Goal: Transaction & Acquisition: Purchase product/service

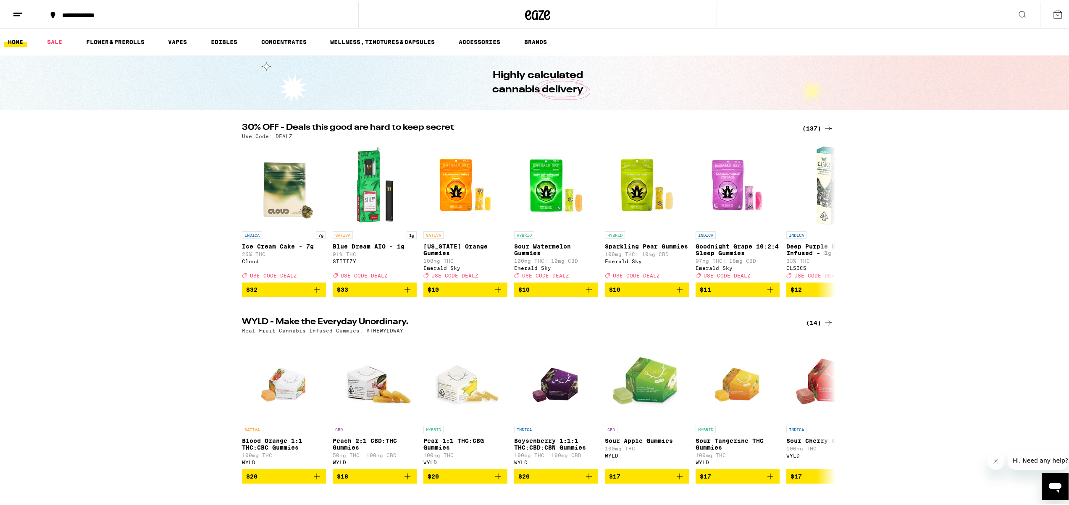
click at [813, 123] on div "(137)" at bounding box center [817, 127] width 31 height 10
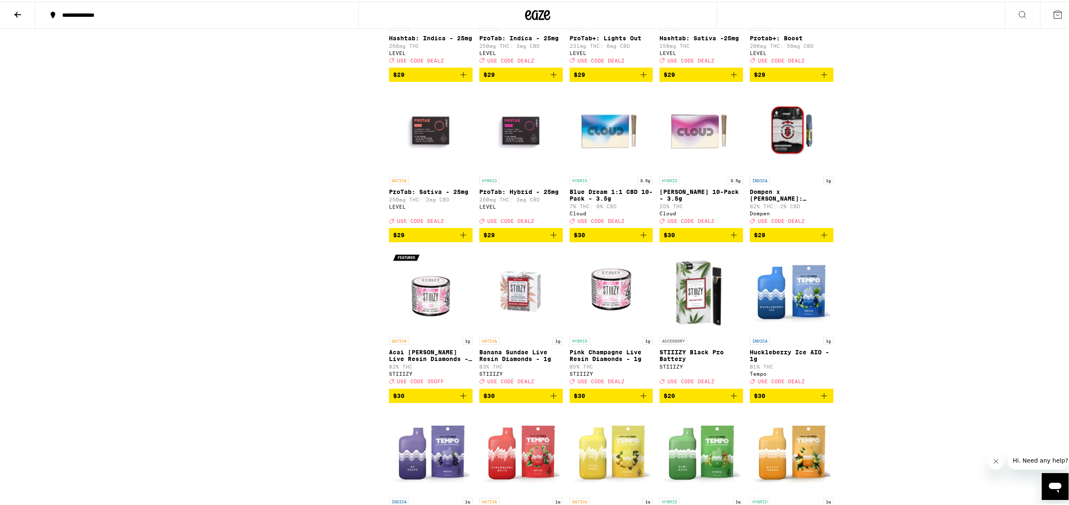
scroll to position [2436, 0]
click at [638, 79] on icon "Add to bag" at bounding box center [643, 73] width 10 height 10
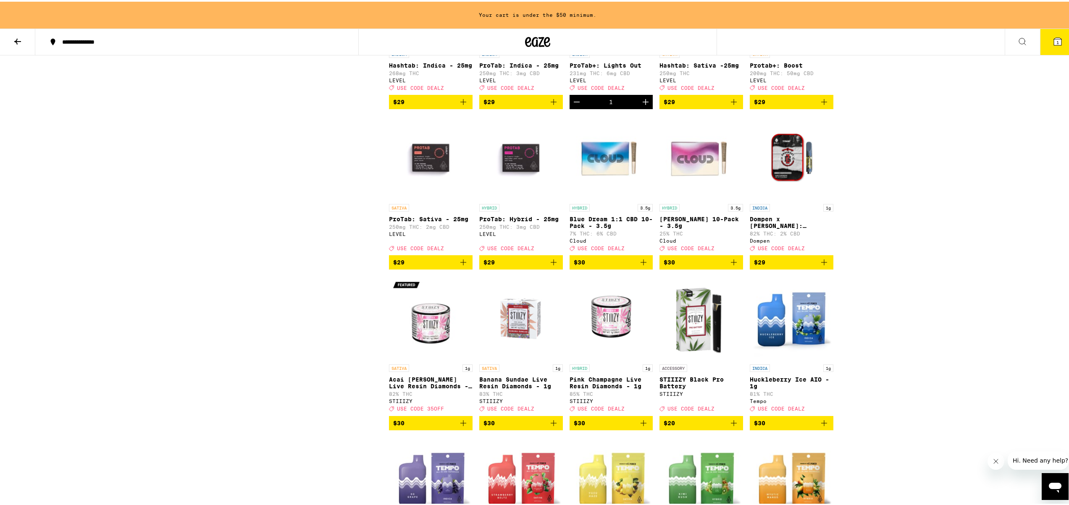
scroll to position [2463, 0]
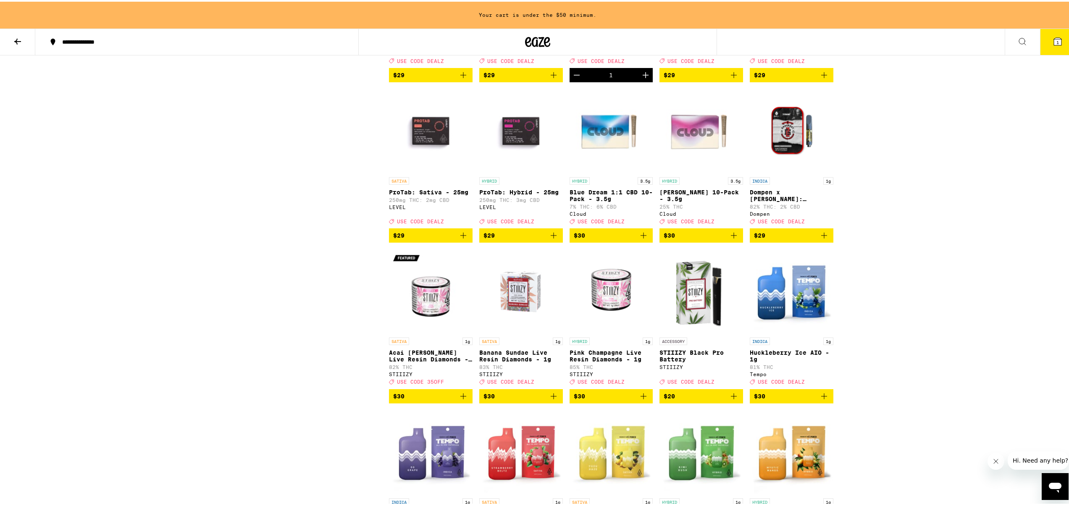
click at [643, 79] on icon "Increment" at bounding box center [646, 73] width 10 height 10
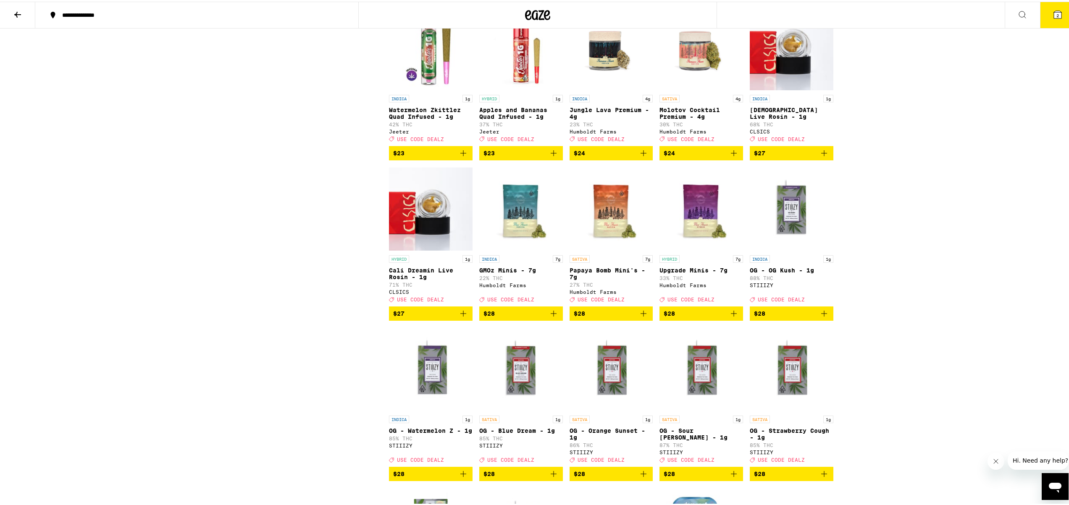
scroll to position [0, 0]
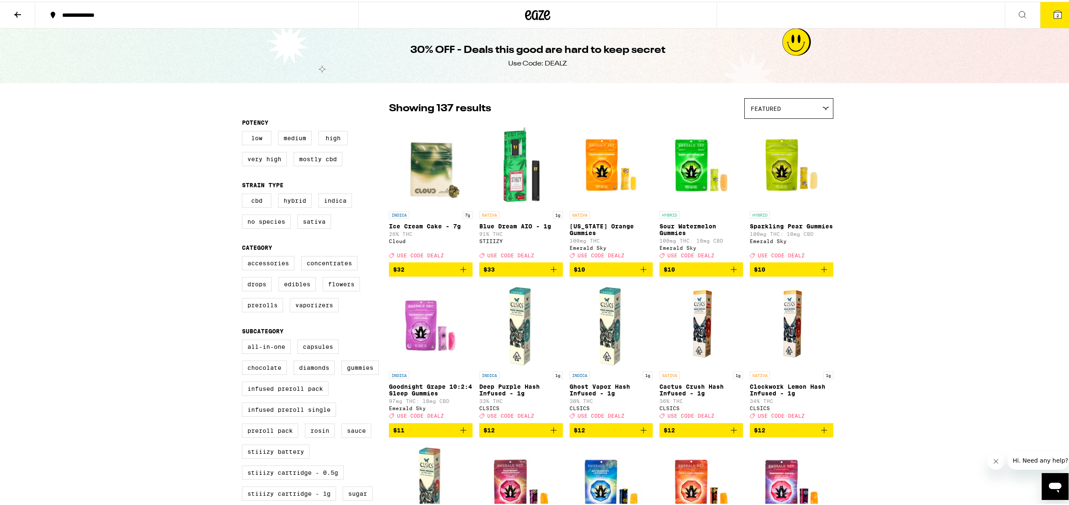
click at [19, 16] on icon at bounding box center [18, 13] width 10 height 10
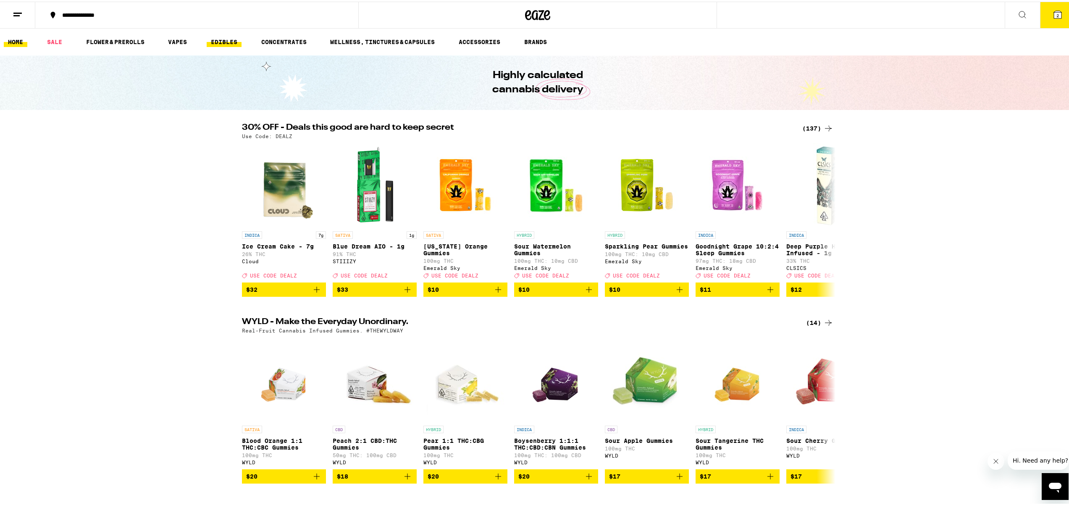
click at [223, 36] on link "EDIBLES" at bounding box center [224, 40] width 35 height 10
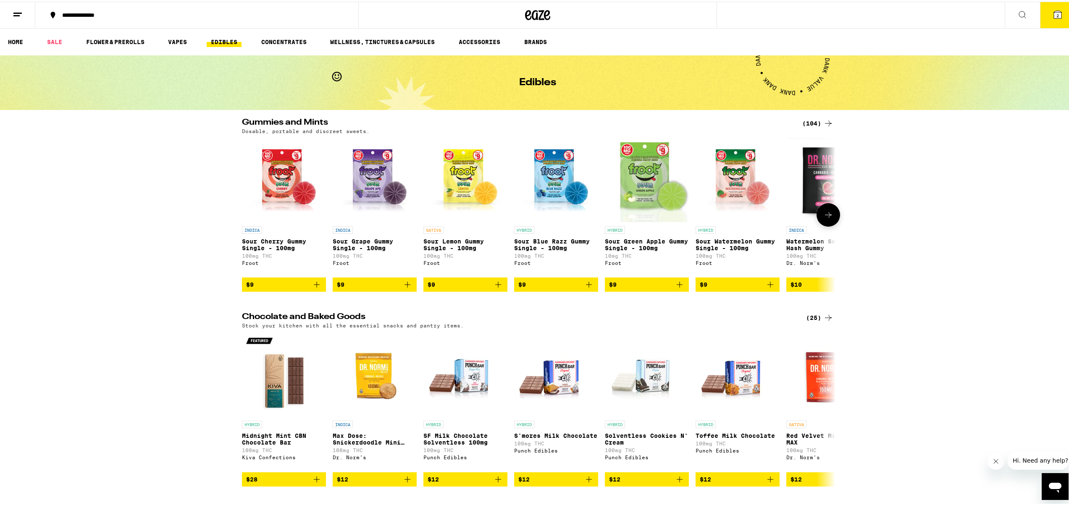
click at [498, 288] on icon "Add to bag" at bounding box center [498, 283] width 10 height 10
click at [498, 288] on icon "Increment" at bounding box center [500, 283] width 10 height 10
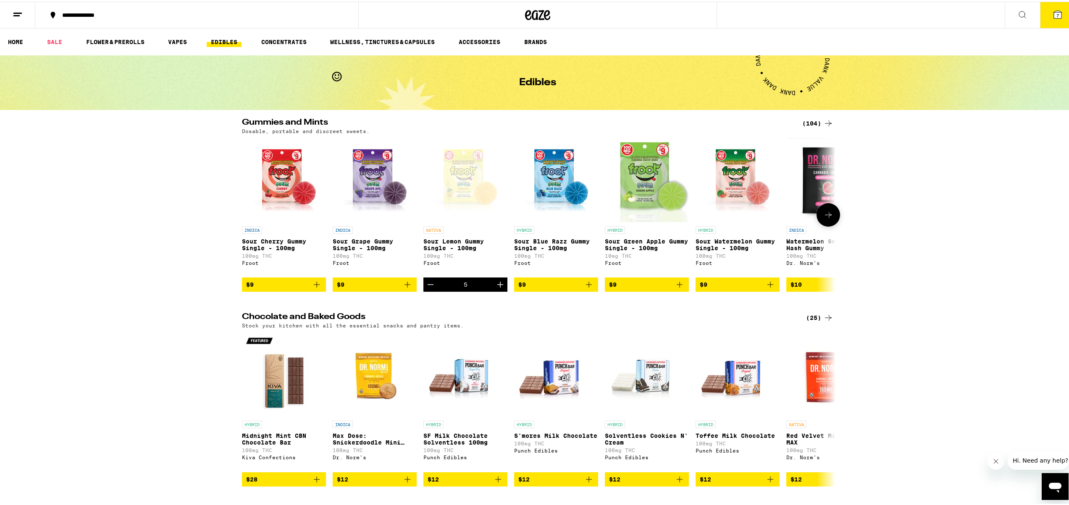
click at [683, 290] on button "$9" at bounding box center [647, 283] width 84 height 14
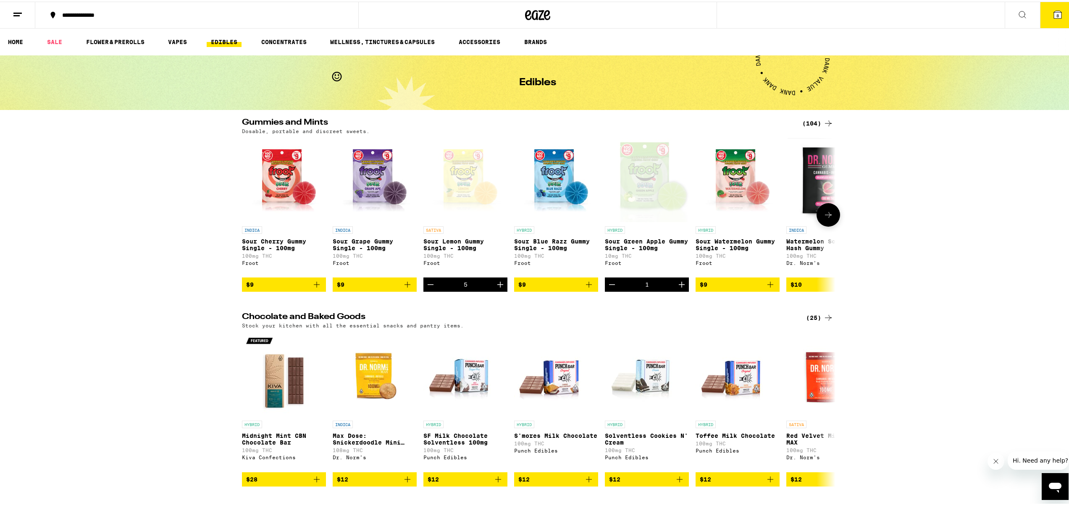
click at [680, 288] on icon "Increment" at bounding box center [682, 283] width 10 height 10
click at [403, 288] on icon "Add to bag" at bounding box center [407, 283] width 10 height 10
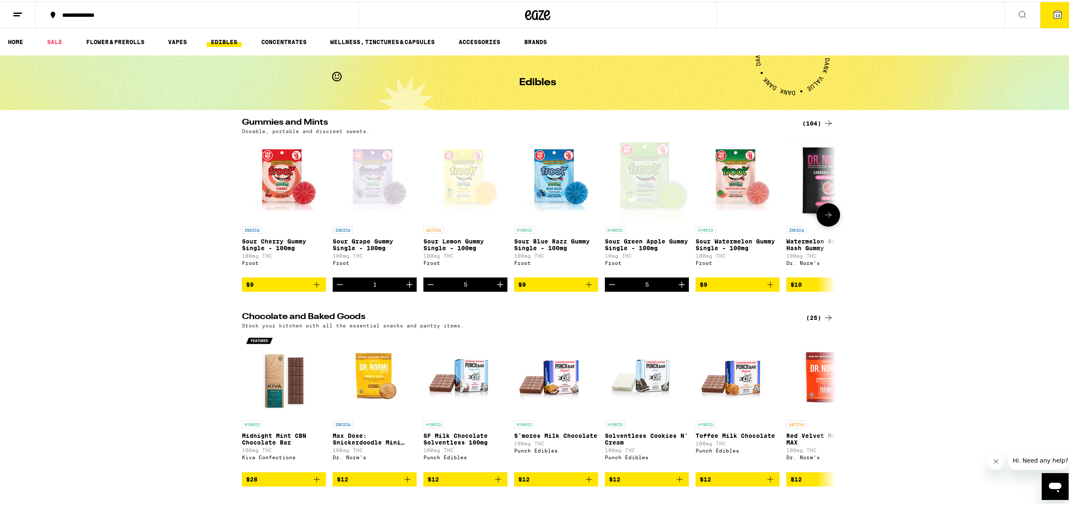
click at [404, 288] on icon "Increment" at bounding box center [409, 283] width 10 height 10
click at [769, 288] on icon "Add to bag" at bounding box center [770, 283] width 10 height 10
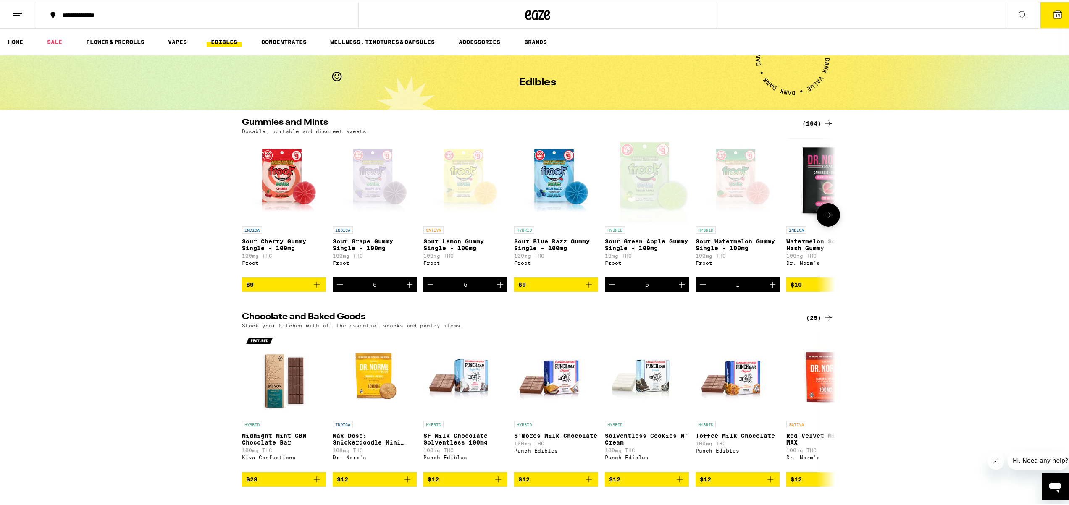
click at [769, 286] on icon "Increment" at bounding box center [772, 283] width 6 height 6
click at [806, 121] on div "(104)" at bounding box center [817, 122] width 31 height 10
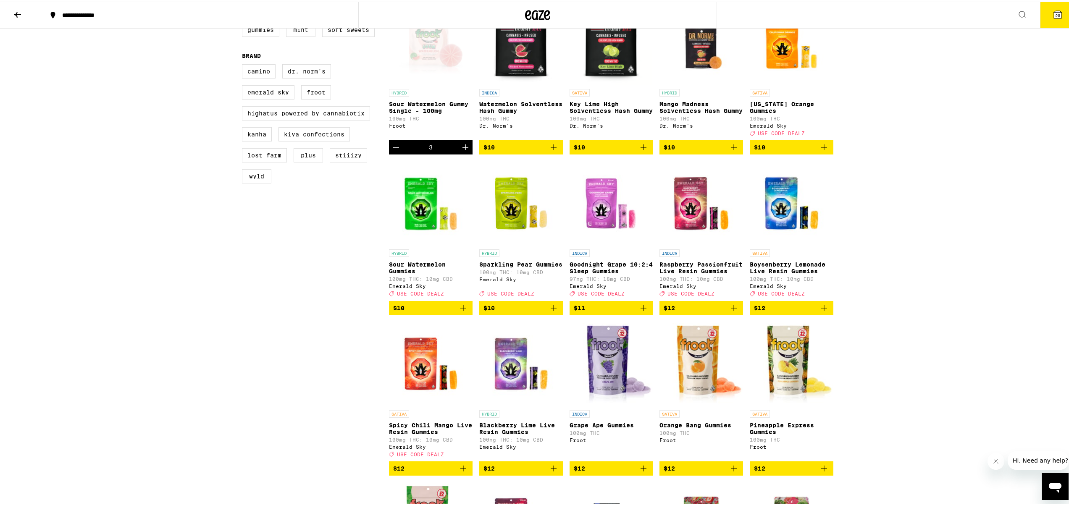
scroll to position [274, 0]
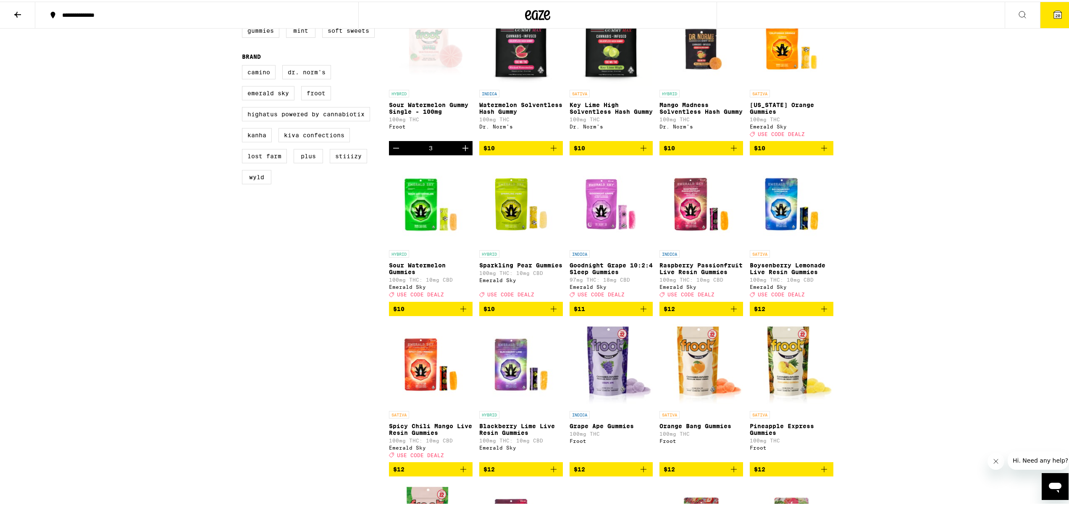
click at [822, 152] on icon "Add to bag" at bounding box center [824, 147] width 10 height 10
click at [822, 152] on icon "Increment" at bounding box center [826, 147] width 10 height 10
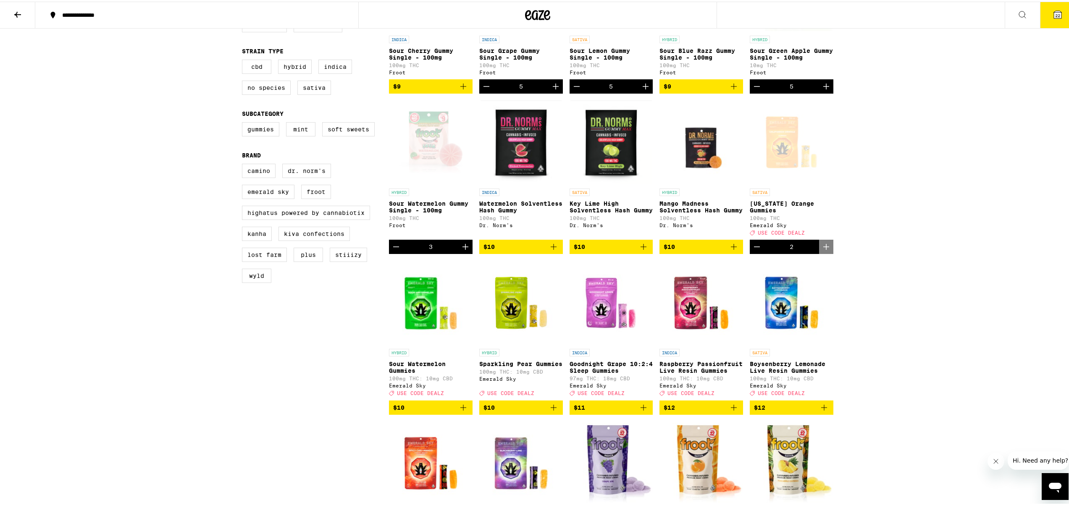
scroll to position [0, 0]
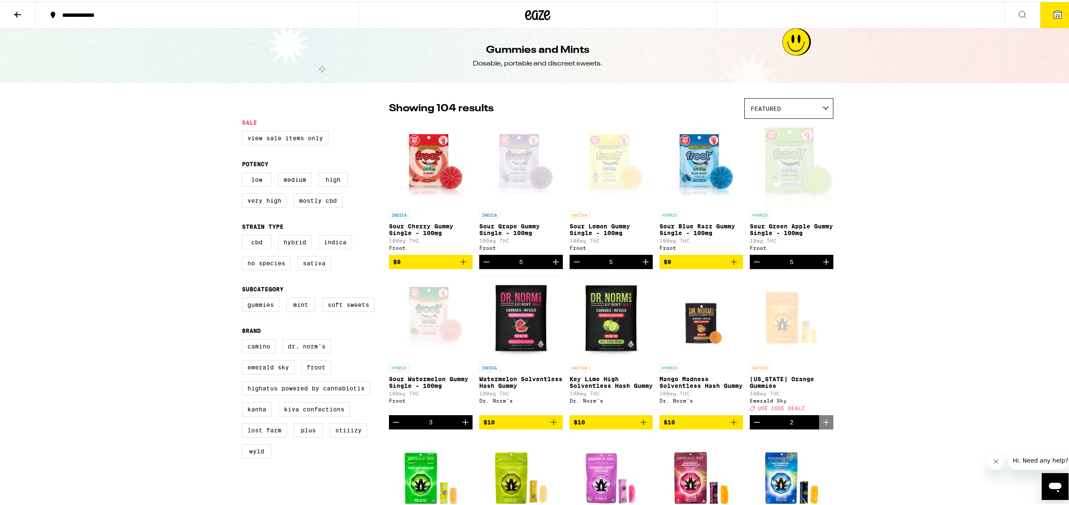
click at [1054, 14] on icon at bounding box center [1058, 13] width 10 height 10
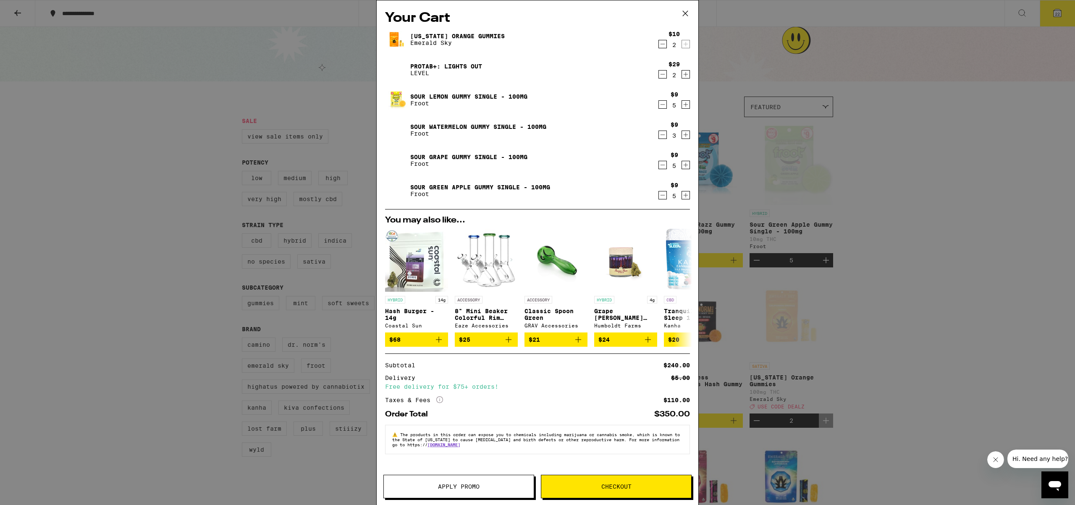
click at [635, 488] on span "Checkout" at bounding box center [616, 487] width 150 height 6
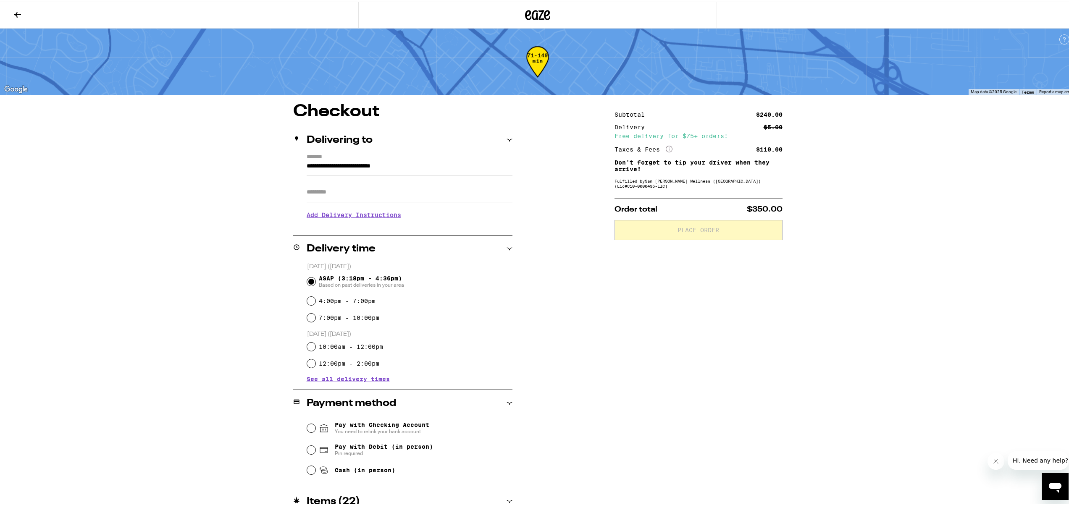
click at [211, 254] on div "**********" at bounding box center [537, 348] width 1075 height 696
